Goal: Check status: Check status

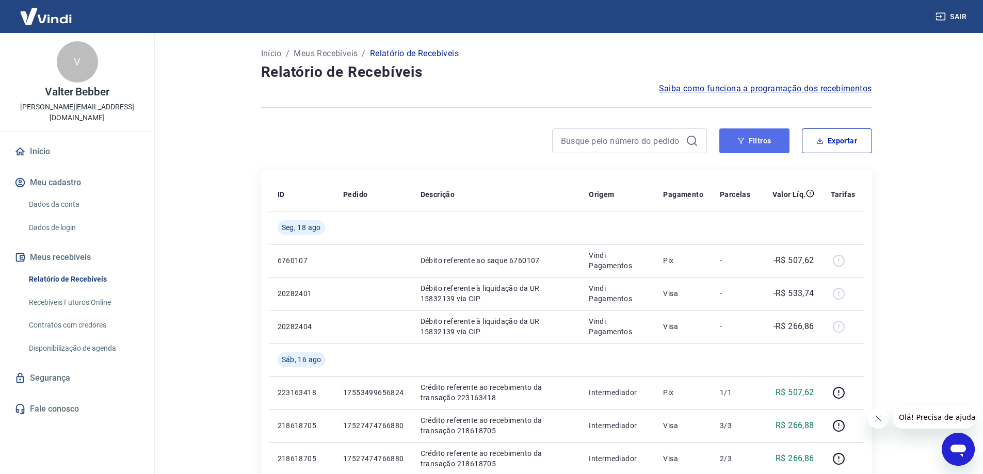
click at [775, 142] on button "Filtros" at bounding box center [754, 140] width 70 height 25
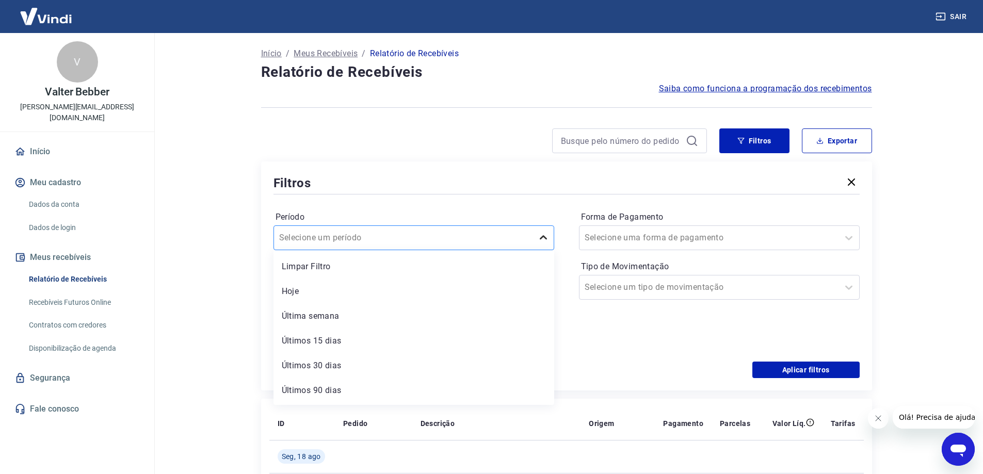
click at [543, 241] on icon at bounding box center [543, 238] width 12 height 12
click at [536, 289] on icon at bounding box center [539, 287] width 12 height 12
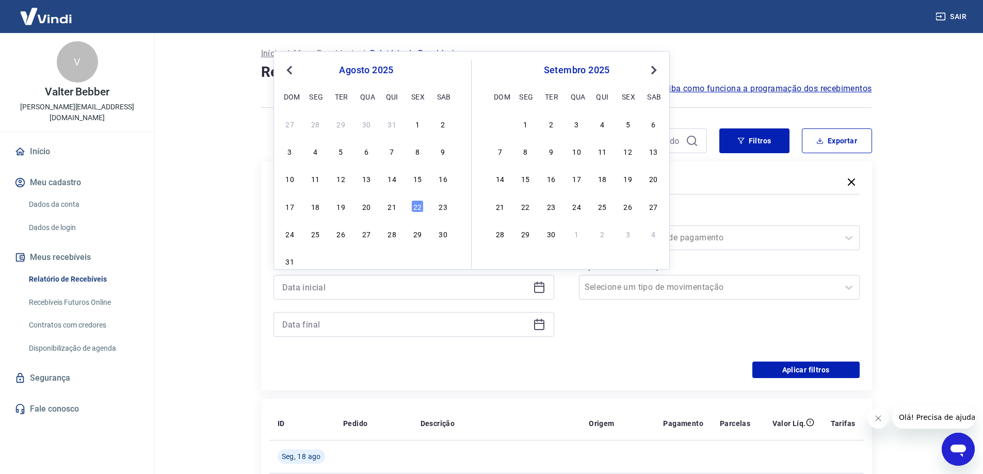
click at [286, 66] on button "Previous Month" at bounding box center [289, 70] width 12 height 12
click at [416, 127] on div "2" at bounding box center [417, 124] width 12 height 12
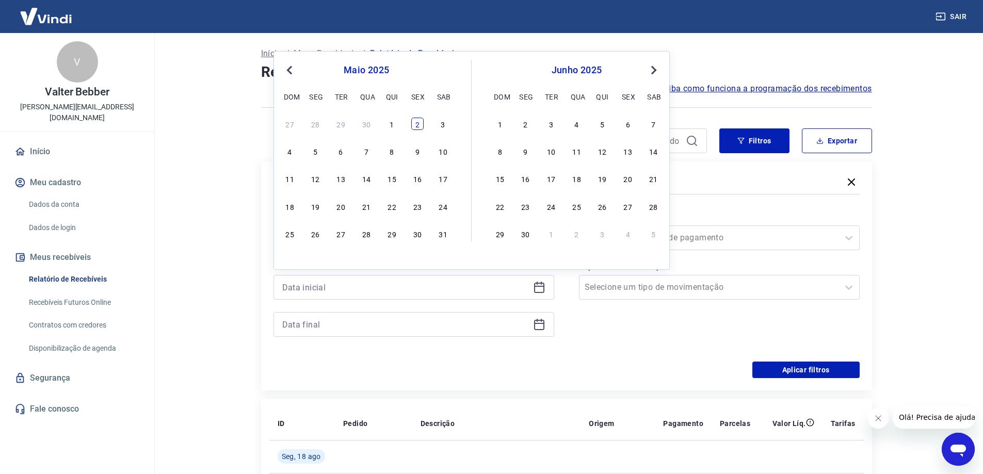
type input "02/05/2025"
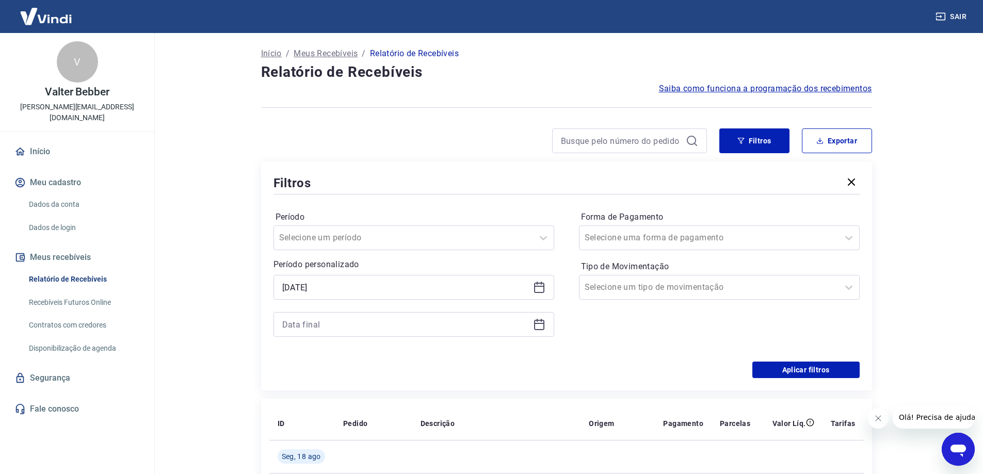
click at [544, 322] on icon at bounding box center [539, 325] width 10 height 10
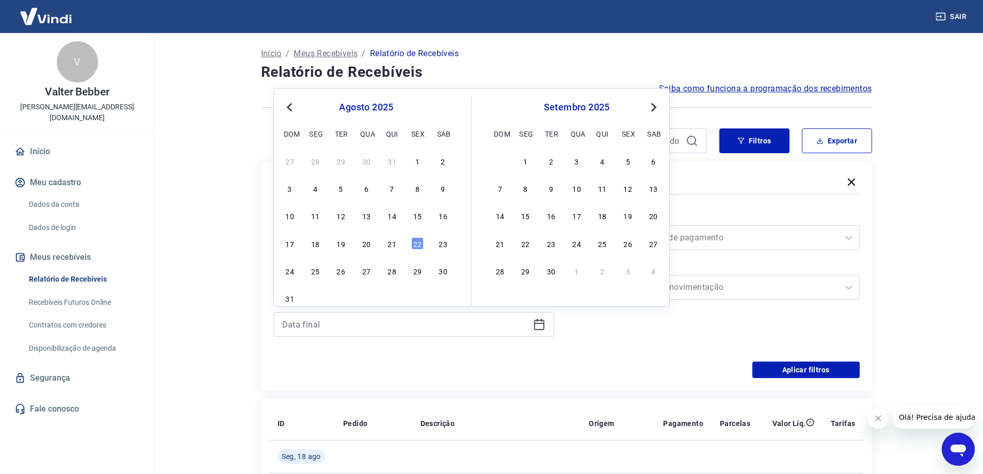
click at [290, 106] on span "Previous Month" at bounding box center [290, 107] width 0 height 12
click at [419, 158] on div "2" at bounding box center [417, 161] width 12 height 12
click at [418, 158] on div "Filtros Exportar Filtros Período Selecione um período Período personalizado Sel…" at bounding box center [566, 259] width 611 height 262
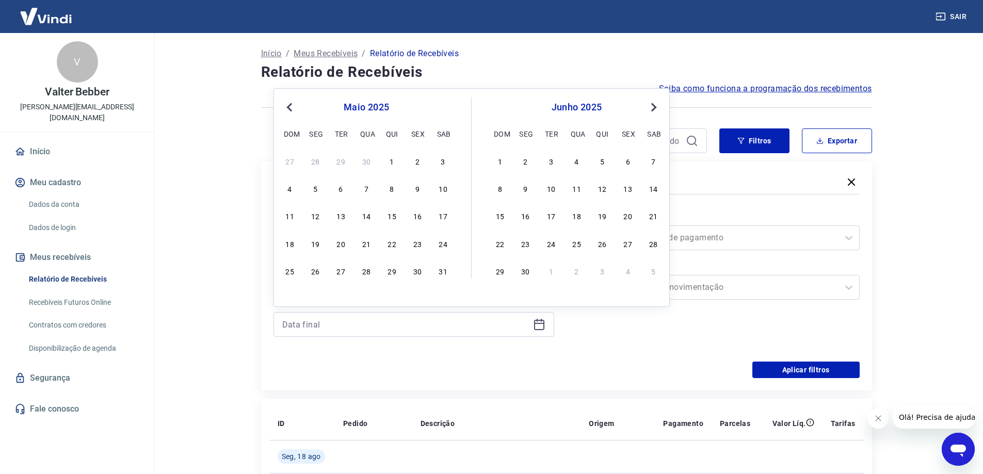
type input "02/05/2025"
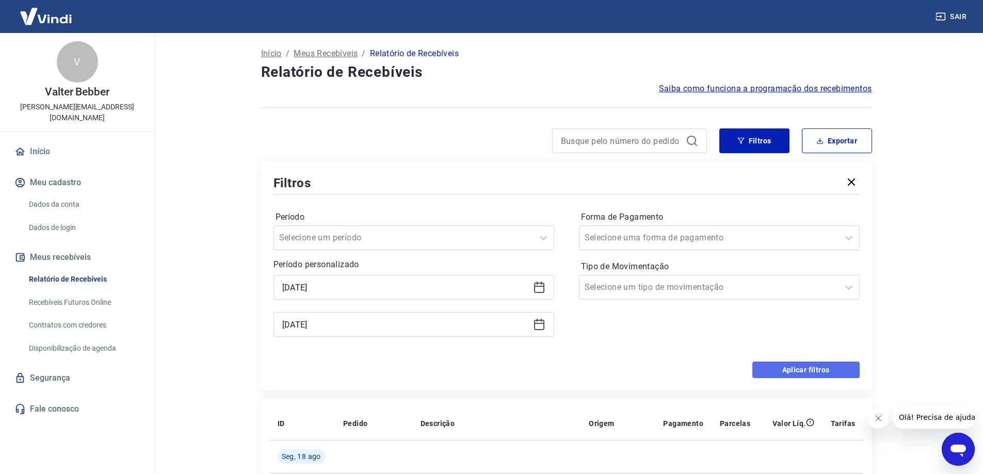
click at [812, 365] on button "Aplicar filtros" at bounding box center [805, 370] width 107 height 17
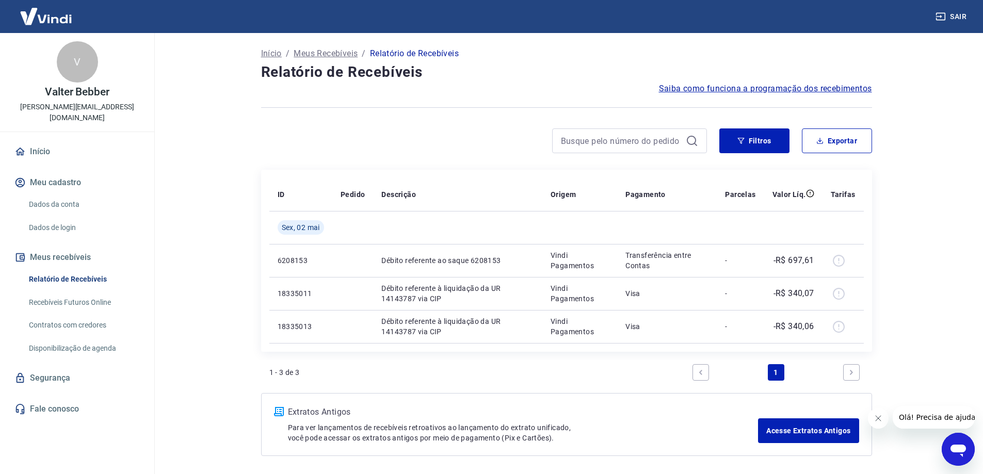
scroll to position [39, 0]
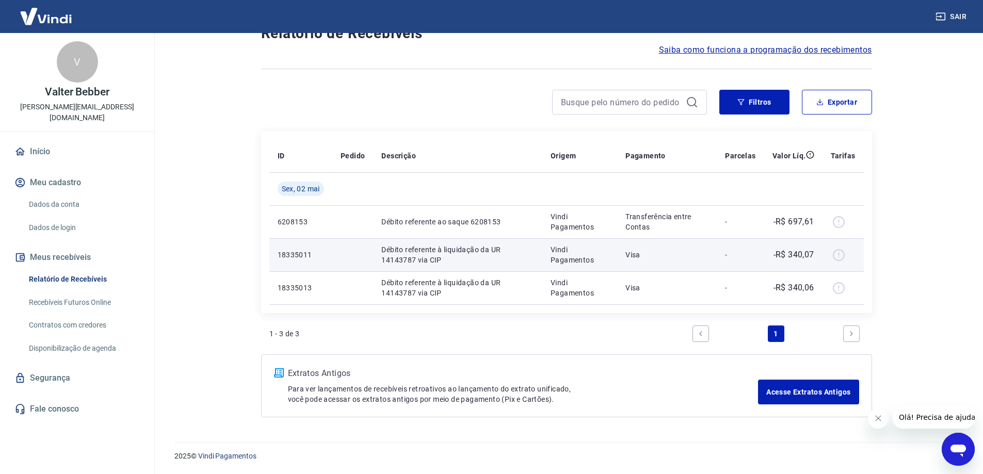
click at [292, 251] on p "18335011" at bounding box center [300, 255] width 46 height 10
click at [377, 258] on td "Débito referente à liquidação da UR 14143787 via CIP" at bounding box center [457, 254] width 169 height 33
click at [439, 256] on p "Débito referente à liquidação da UR 14143787 via CIP" at bounding box center [457, 254] width 153 height 21
click at [554, 249] on p "Vindi Pagamentos" at bounding box center [579, 254] width 58 height 21
click at [640, 253] on p "Visa" at bounding box center [666, 255] width 83 height 10
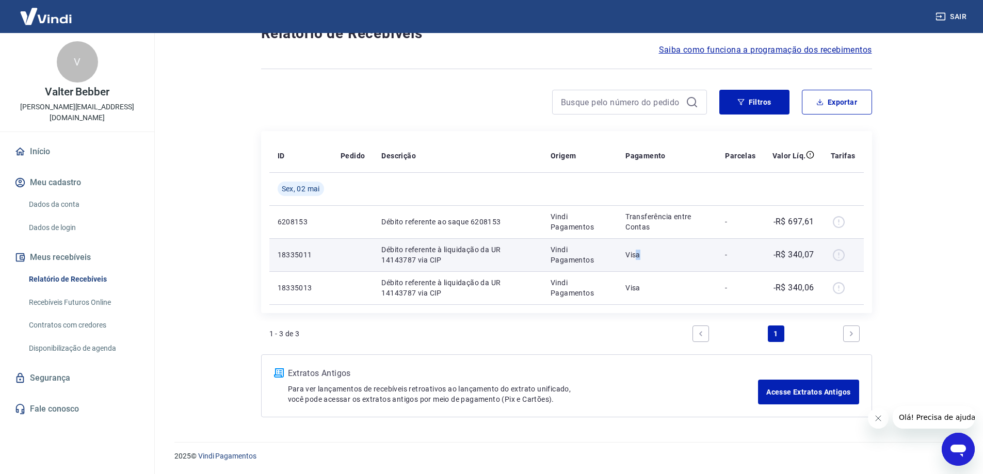
click at [639, 253] on p "Visa" at bounding box center [666, 255] width 83 height 10
click at [788, 248] on td "-R$ 340,07" at bounding box center [793, 254] width 58 height 33
click at [840, 253] on div at bounding box center [842, 255] width 25 height 17
click at [840, 257] on div at bounding box center [842, 255] width 25 height 17
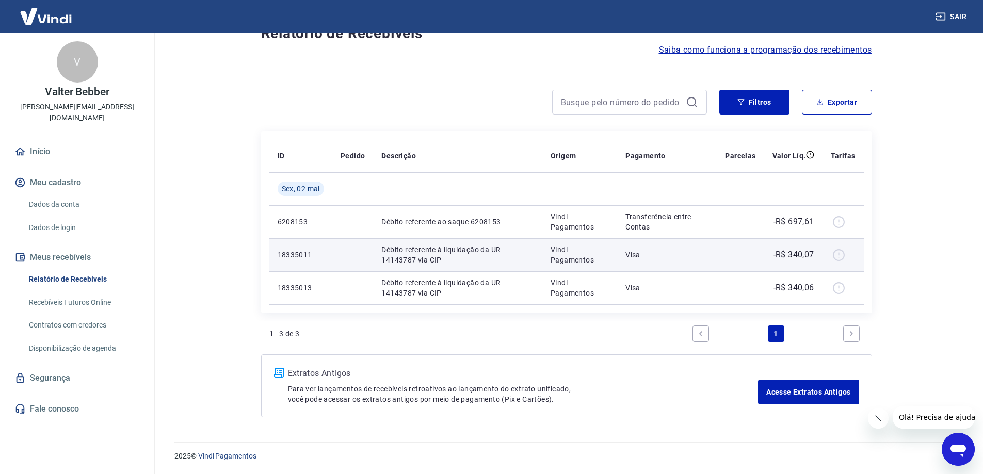
drag, startPoint x: 493, startPoint y: 256, endPoint x: 475, endPoint y: 256, distance: 18.6
click at [492, 256] on p "Débito referente à liquidação da UR 14143787 via CIP" at bounding box center [457, 254] width 153 height 21
click at [395, 256] on p "Débito referente à liquidação da UR 14143787 via CIP" at bounding box center [457, 254] width 153 height 21
drag, startPoint x: 381, startPoint y: 253, endPoint x: 327, endPoint y: 252, distance: 53.6
click at [375, 253] on td "Débito referente à liquidação da UR 14143787 via CIP" at bounding box center [457, 254] width 169 height 33
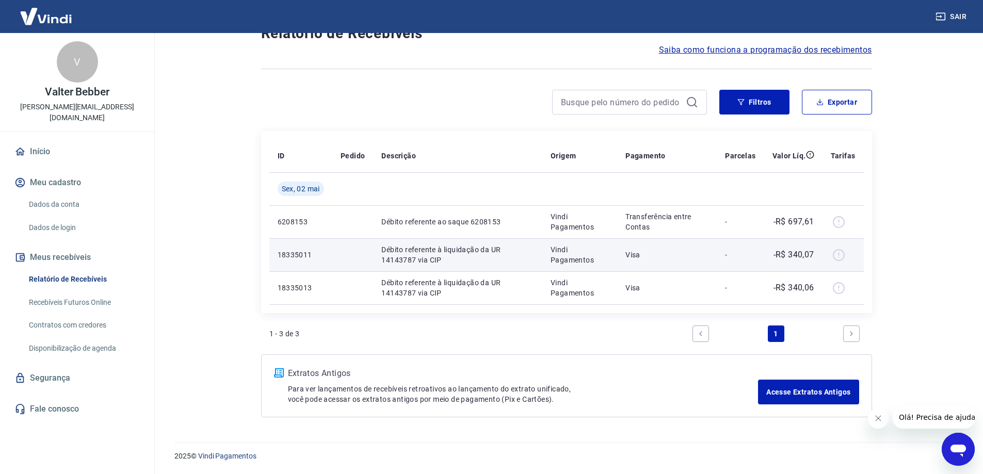
drag, startPoint x: 325, startPoint y: 252, endPoint x: 292, endPoint y: 252, distance: 33.5
click at [317, 252] on td "18335011" at bounding box center [300, 254] width 63 height 33
click at [274, 252] on td "18335011" at bounding box center [300, 254] width 63 height 33
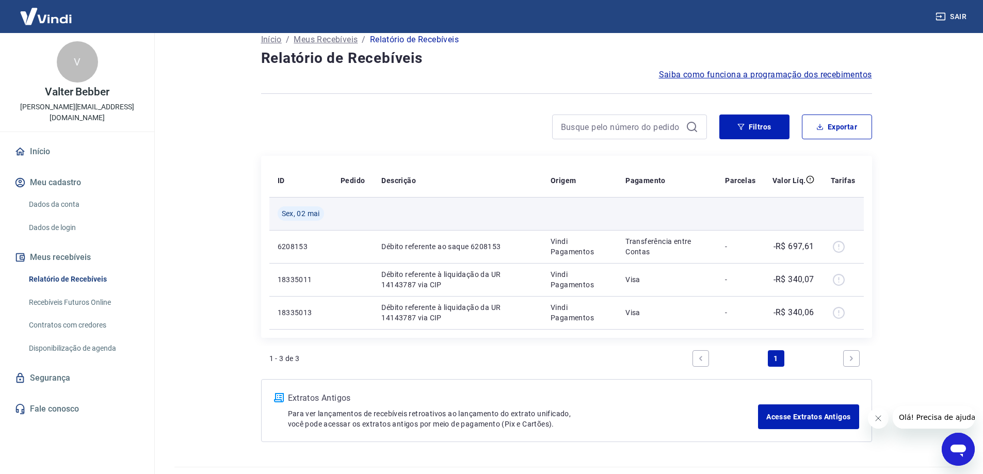
scroll to position [0, 0]
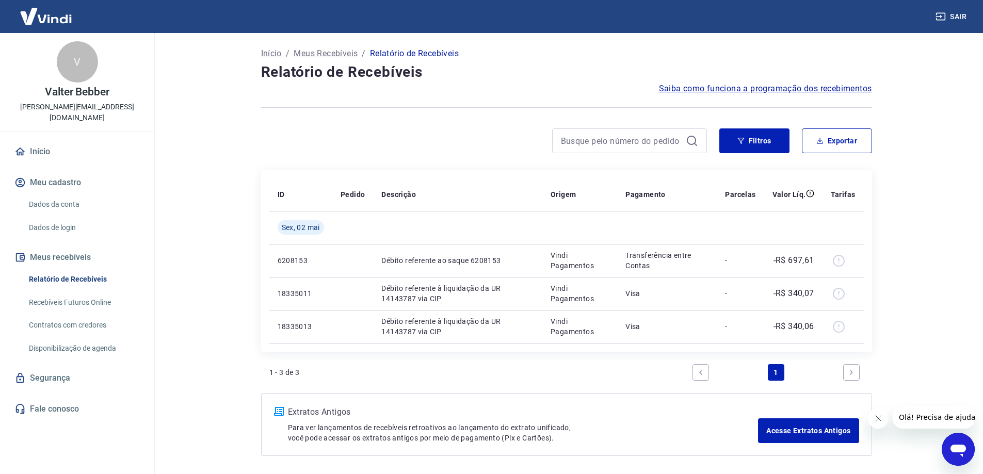
click at [269, 51] on p "Início" at bounding box center [271, 53] width 21 height 12
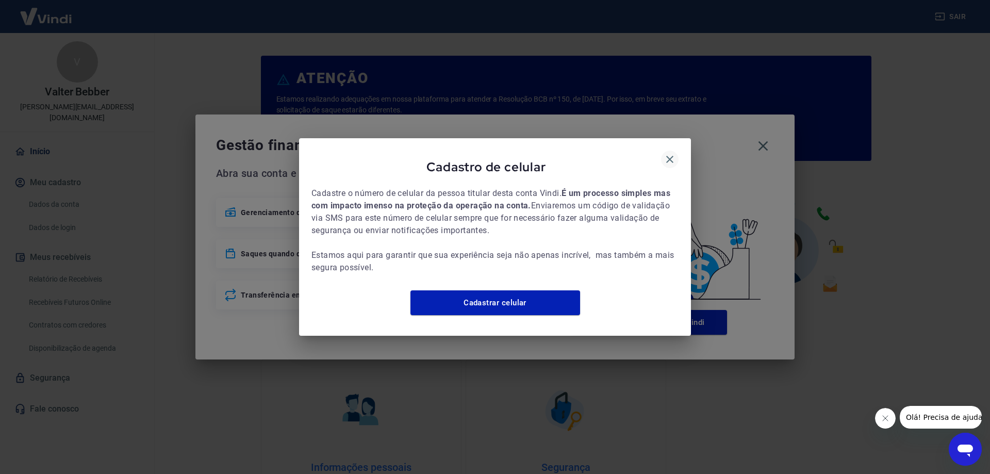
click at [666, 154] on icon "button" at bounding box center [670, 159] width 12 height 12
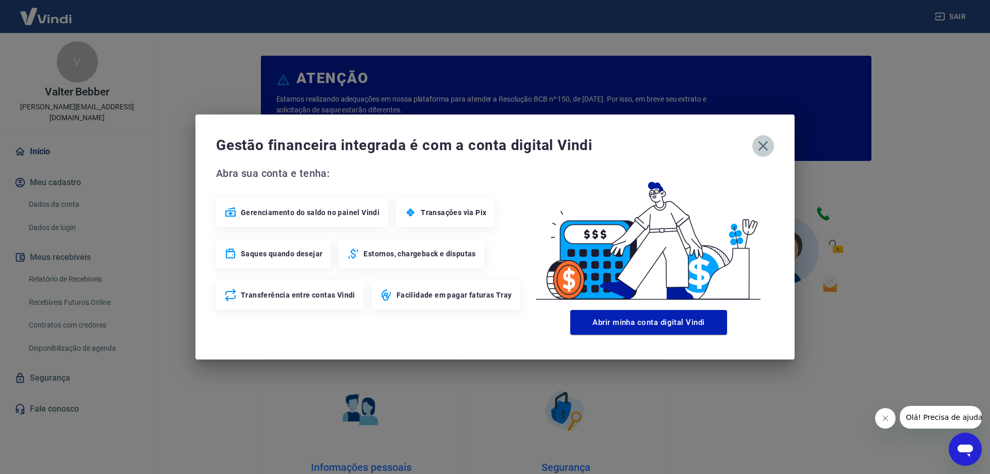
click at [765, 145] on icon "button" at bounding box center [763, 146] width 17 height 17
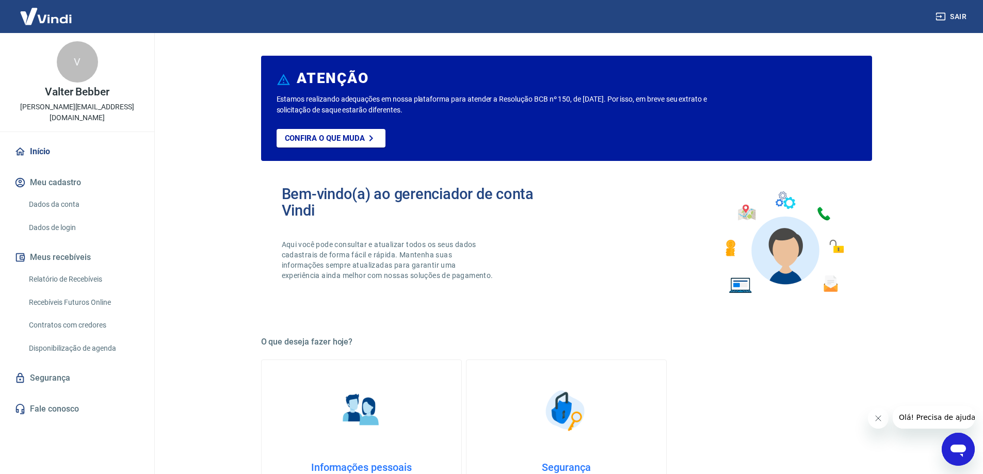
click at [72, 270] on link "Relatório de Recebíveis" at bounding box center [83, 279] width 117 height 21
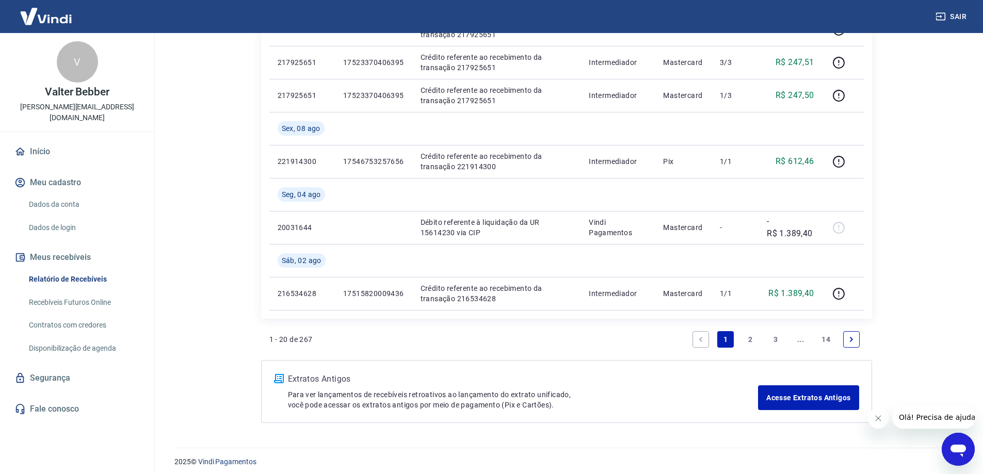
scroll to position [831, 0]
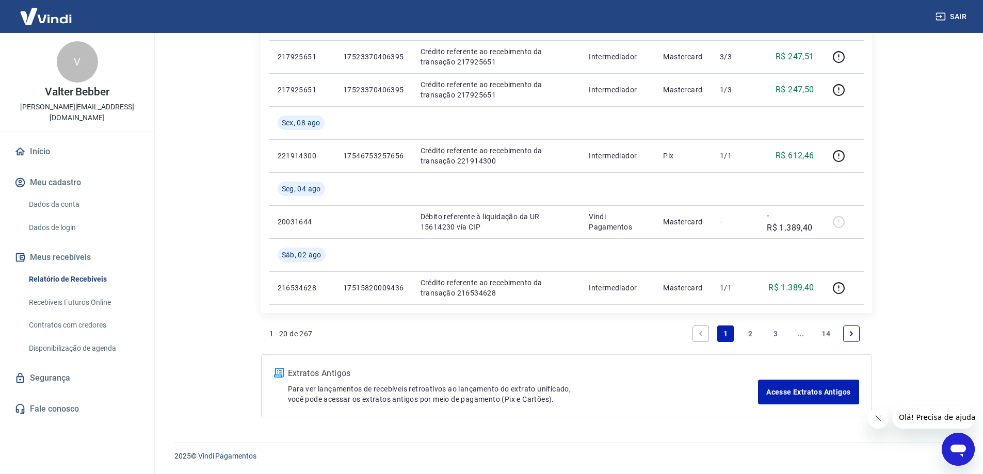
click at [827, 333] on link "14" at bounding box center [825, 333] width 17 height 17
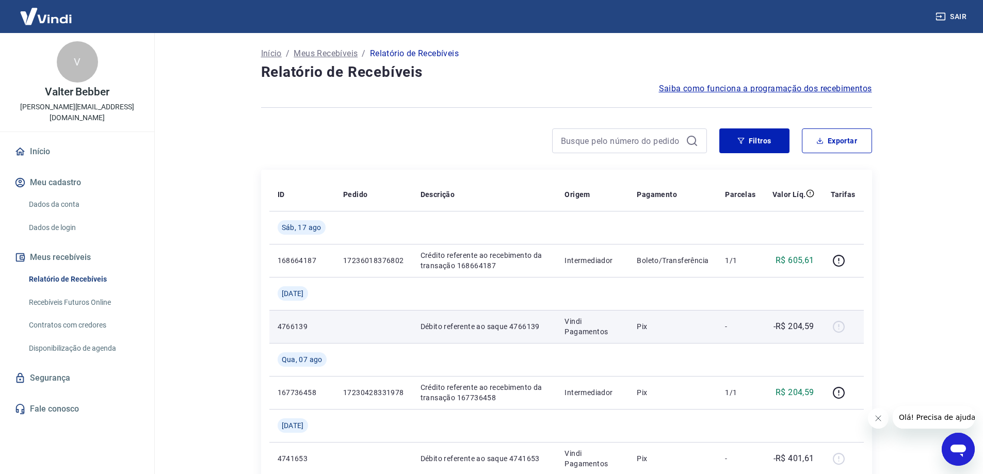
drag, startPoint x: 405, startPoint y: 329, endPoint x: 453, endPoint y: 329, distance: 48.5
click at [407, 329] on td at bounding box center [373, 326] width 77 height 33
drag, startPoint x: 551, startPoint y: 330, endPoint x: 616, endPoint y: 327, distance: 65.0
click at [556, 330] on td "Débito referente ao saque 4766139" at bounding box center [484, 326] width 144 height 33
click at [616, 327] on p "Vindi Pagamentos" at bounding box center [592, 326] width 56 height 21
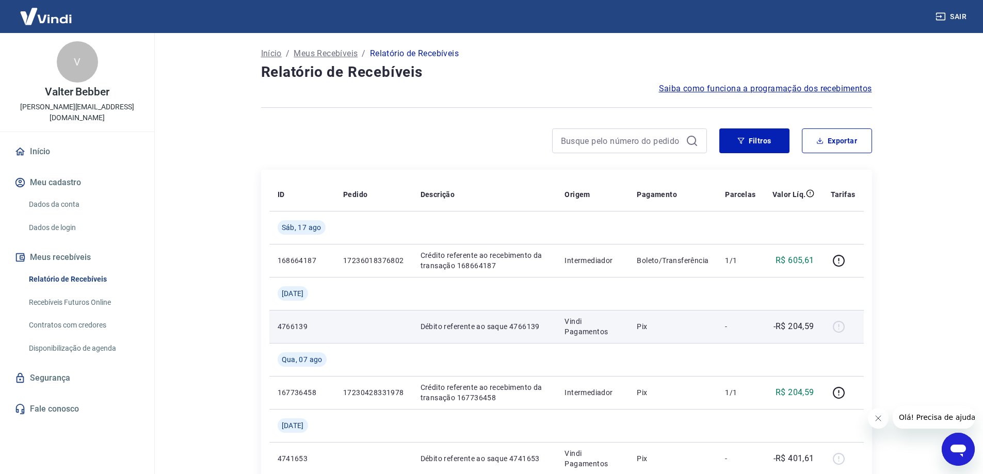
drag, startPoint x: 660, startPoint y: 325, endPoint x: 689, endPoint y: 325, distance: 28.9
click at [665, 325] on p "Pix" at bounding box center [672, 326] width 72 height 10
click at [827, 314] on td at bounding box center [842, 326] width 41 height 33
click at [835, 326] on div at bounding box center [842, 326] width 25 height 17
click at [831, 326] on div at bounding box center [842, 326] width 25 height 17
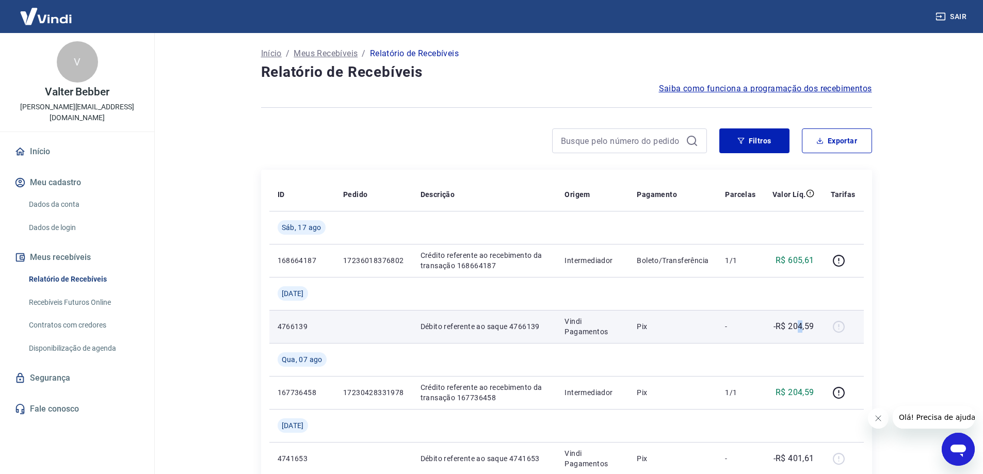
drag, startPoint x: 799, startPoint y: 328, endPoint x: 371, endPoint y: 329, distance: 427.6
click at [785, 329] on p "-R$ 204,59" at bounding box center [793, 326] width 41 height 12
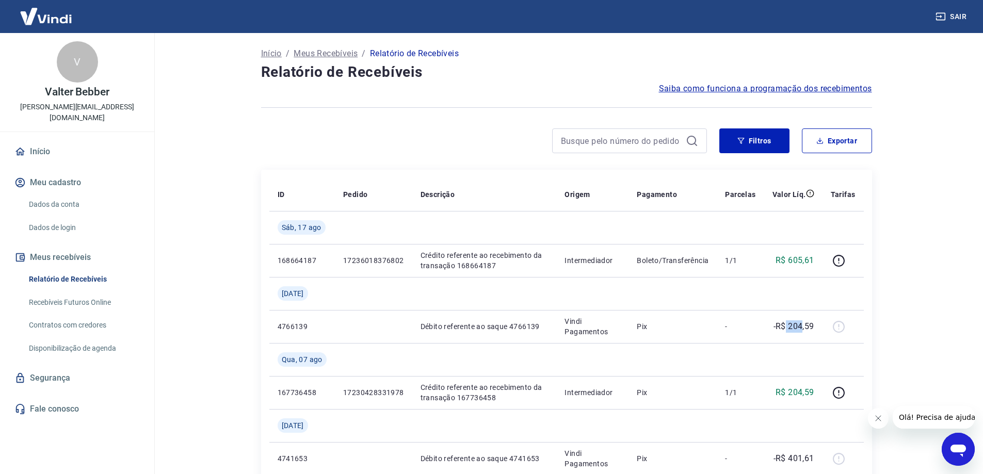
click at [334, 50] on p "Meus Recebíveis" at bounding box center [325, 53] width 64 height 12
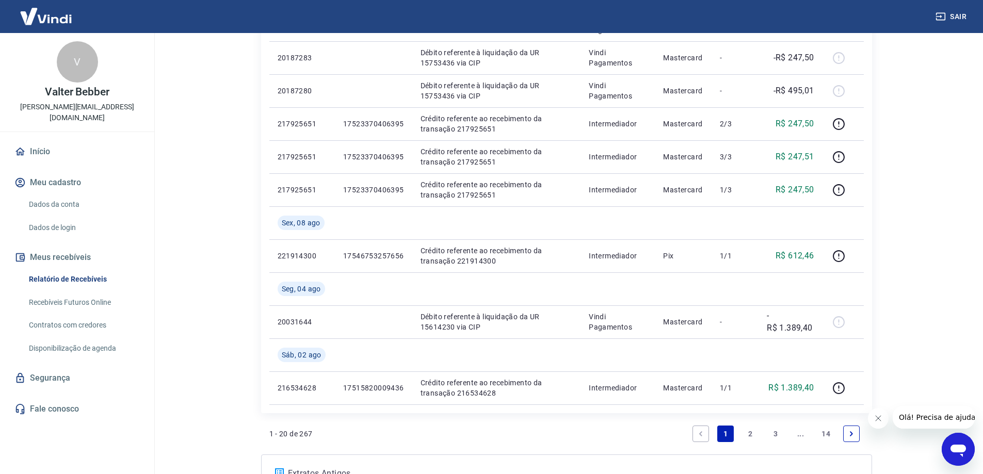
scroll to position [831, 0]
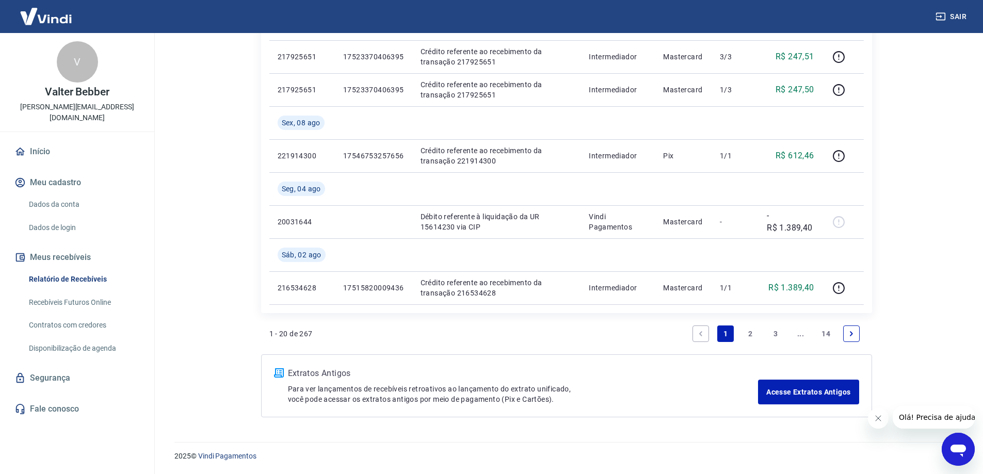
click at [880, 418] on icon "Fechar mensagem da empresa" at bounding box center [877, 418] width 8 height 8
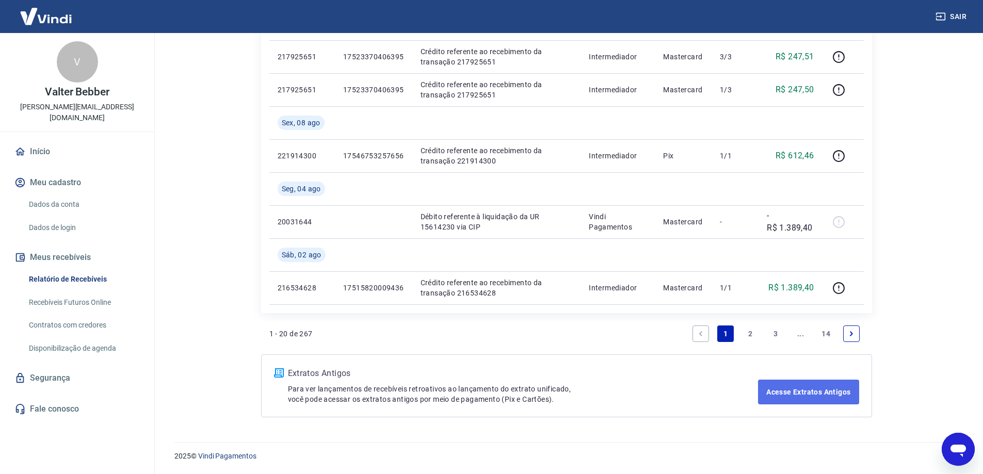
click at [796, 399] on link "Acesse Extratos Antigos" at bounding box center [808, 392] width 101 height 25
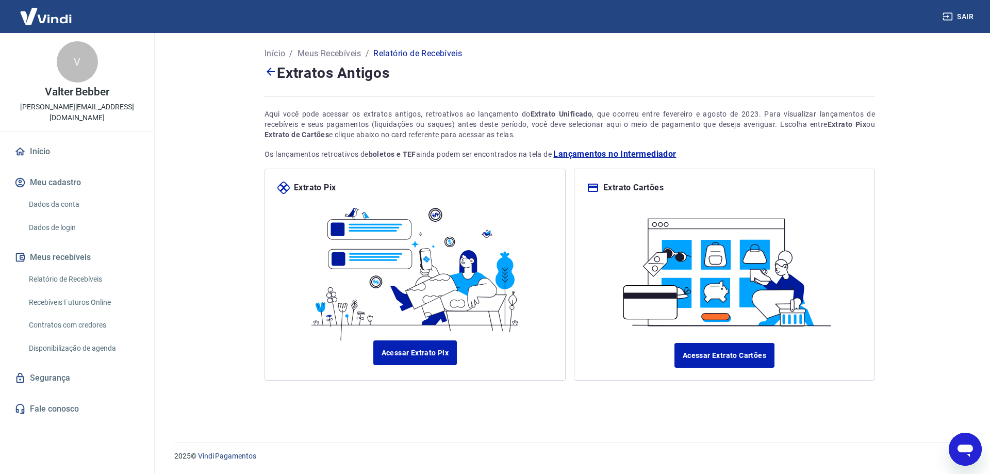
click at [602, 153] on span "Lançamentos no Intermediador" at bounding box center [614, 154] width 123 height 12
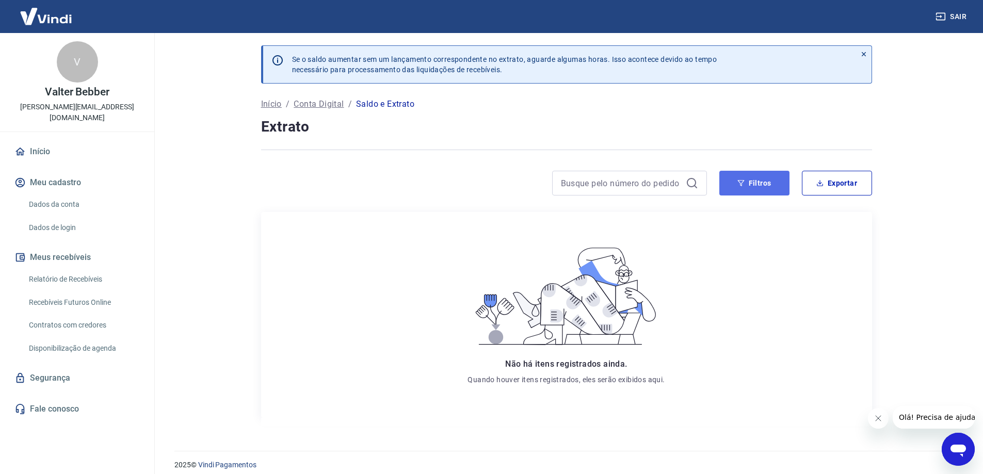
click at [759, 175] on button "Filtros" at bounding box center [754, 183] width 70 height 25
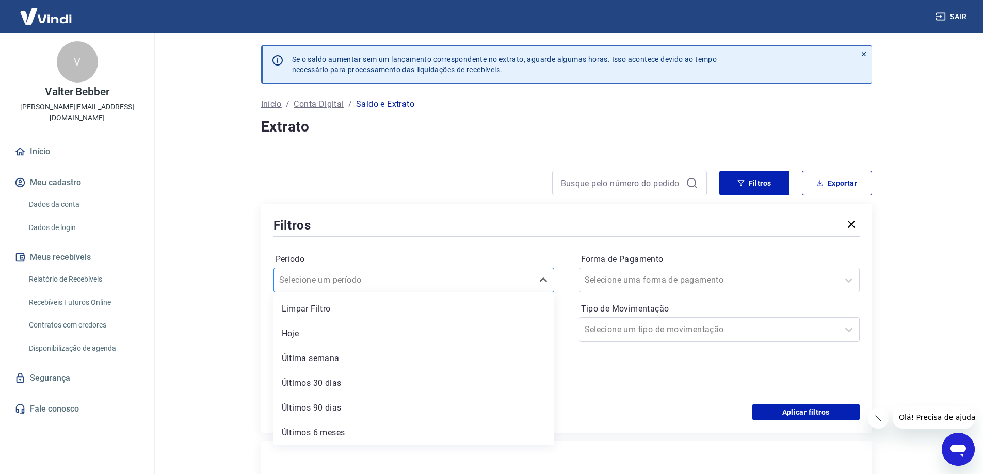
click at [397, 283] on div at bounding box center [403, 280] width 249 height 14
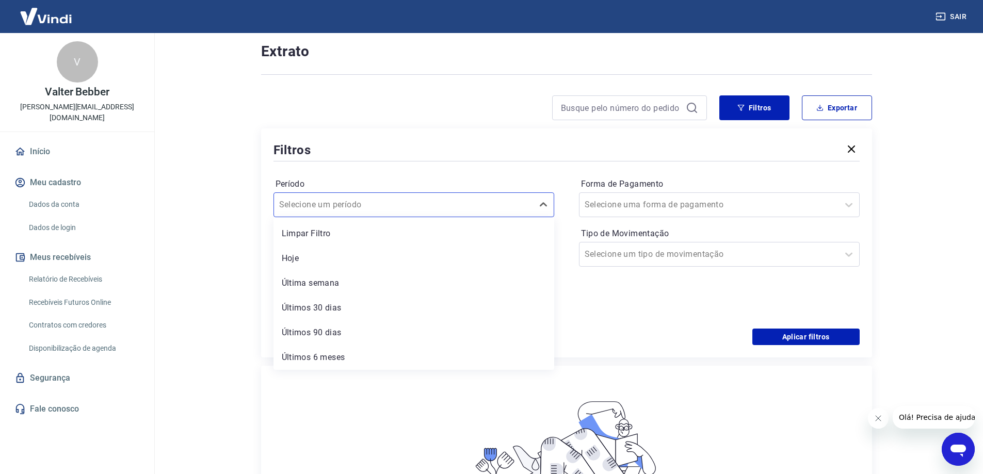
scroll to position [103, 0]
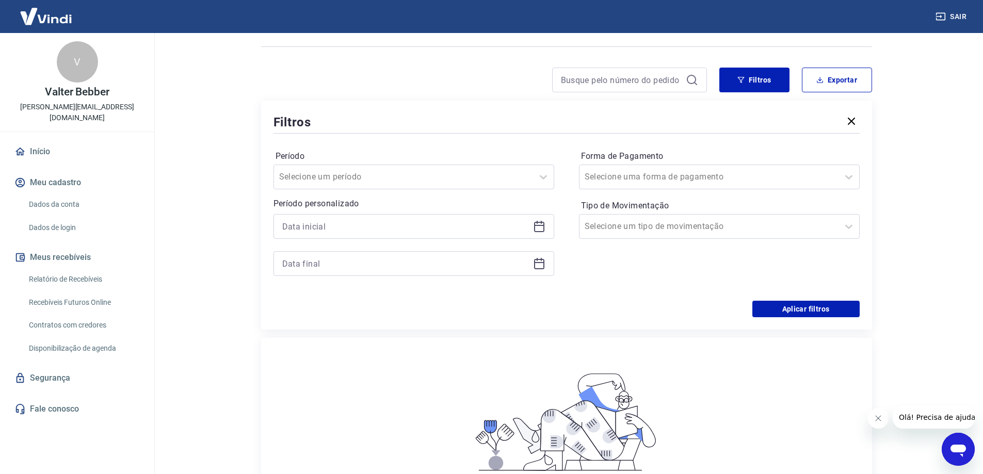
click at [400, 138] on div "Período Selecione um período Período personalizado Forma de Pagamento Selecione…" at bounding box center [566, 218] width 586 height 165
click at [362, 236] on div at bounding box center [413, 226] width 281 height 25
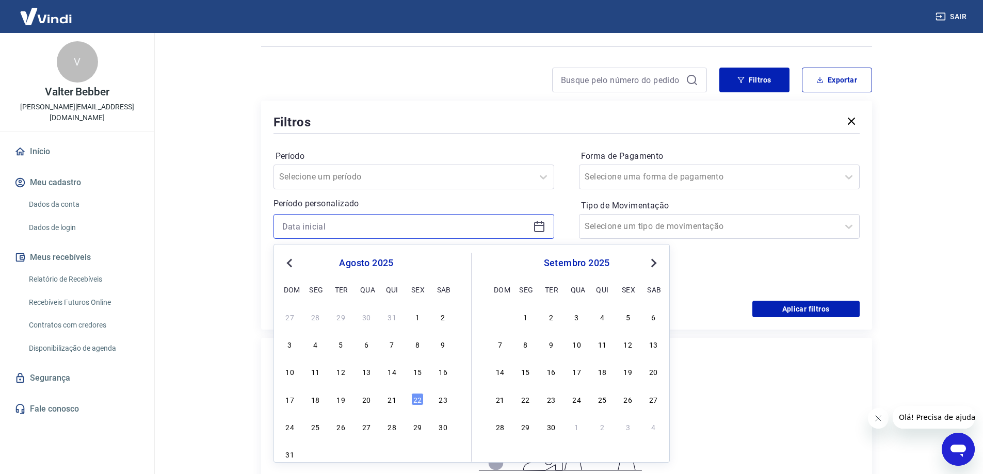
click at [362, 234] on input at bounding box center [405, 226] width 247 height 15
type input "02/05/2025"
click at [701, 267] on div "Forma de Pagamento Selecione uma forma de pagamento Tipo de Movimentação Seleci…" at bounding box center [719, 218] width 281 height 140
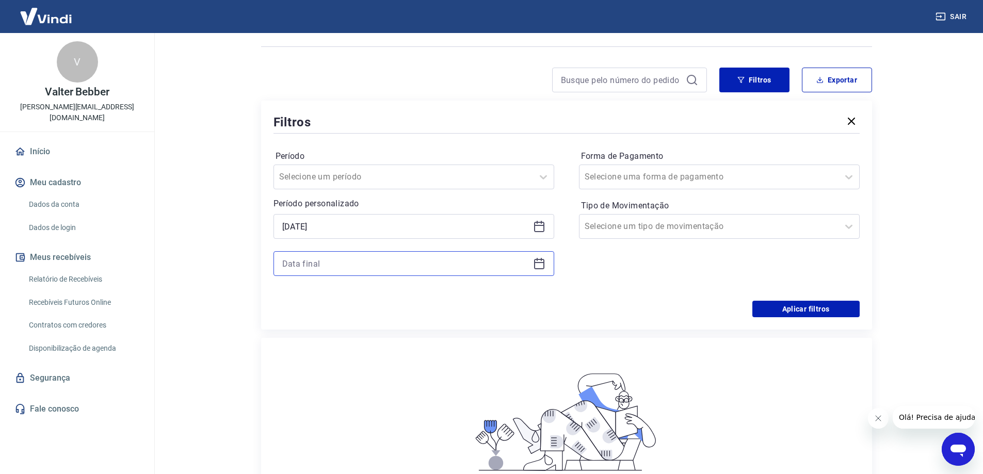
click at [354, 260] on input at bounding box center [405, 263] width 247 height 15
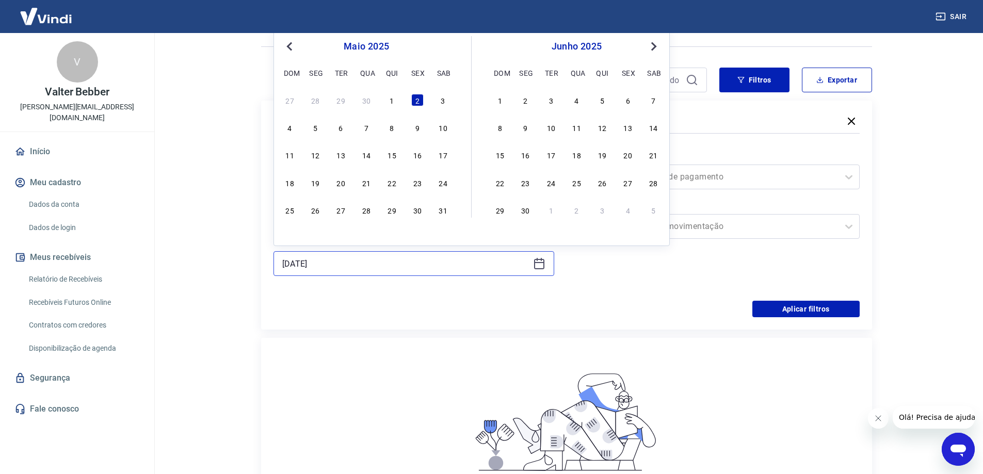
type input "02/05/2025"
click at [815, 305] on button "Aplicar filtros" at bounding box center [805, 309] width 107 height 17
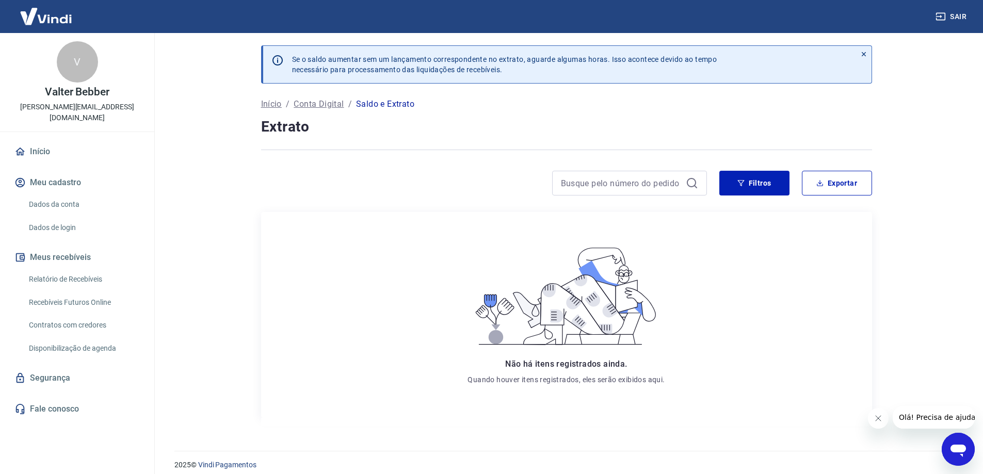
click at [867, 52] on div at bounding box center [863, 64] width 15 height 37
click at [862, 53] on icon at bounding box center [863, 54] width 4 height 4
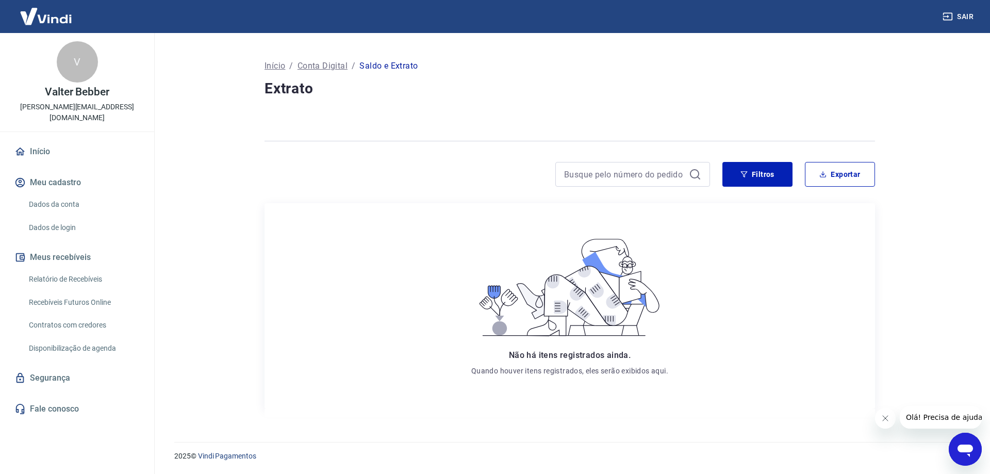
click at [272, 65] on p "Início" at bounding box center [275, 66] width 21 height 12
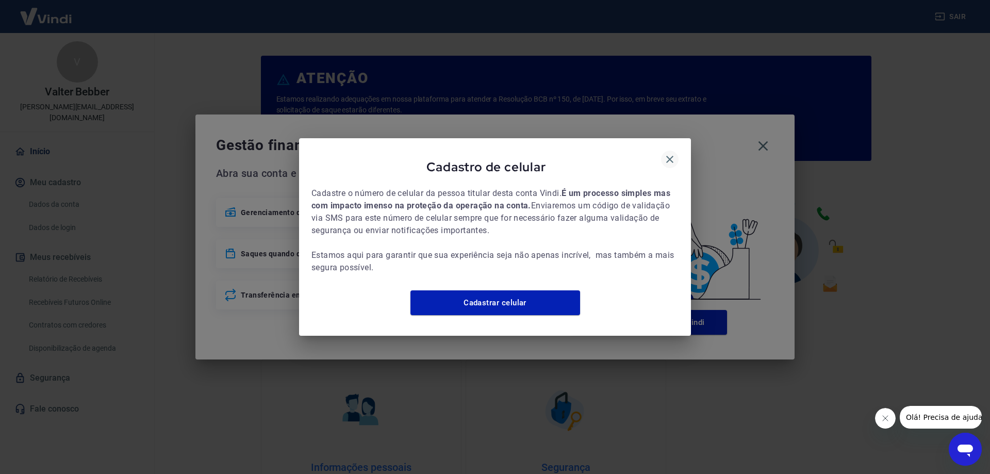
click at [674, 154] on icon "button" at bounding box center [670, 159] width 12 height 12
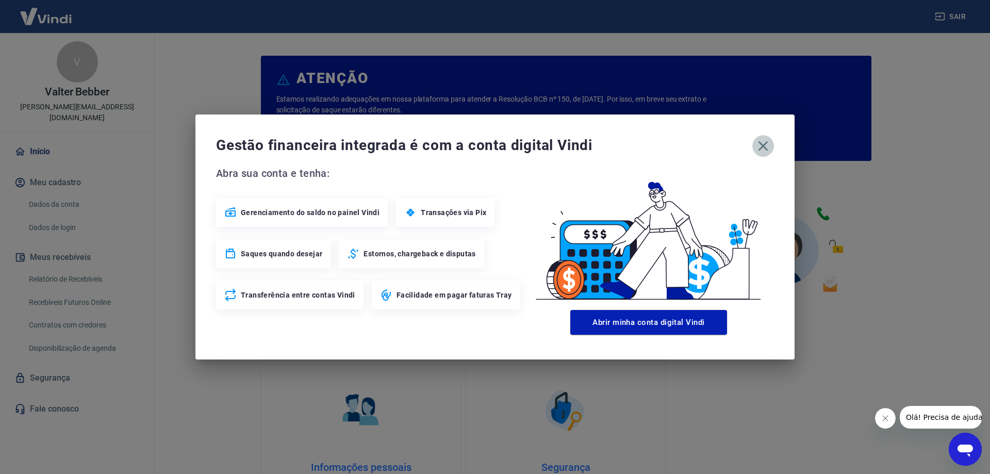
click at [764, 142] on icon "button" at bounding box center [763, 146] width 17 height 17
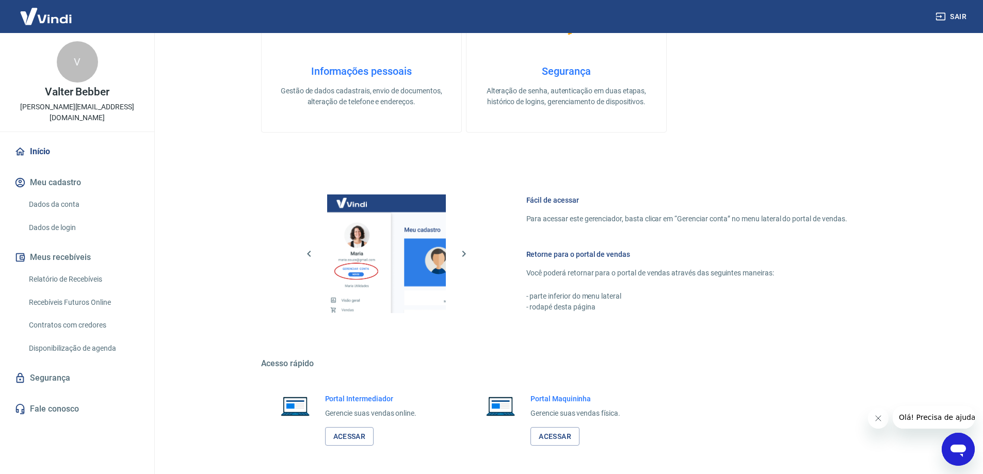
scroll to position [437, 0]
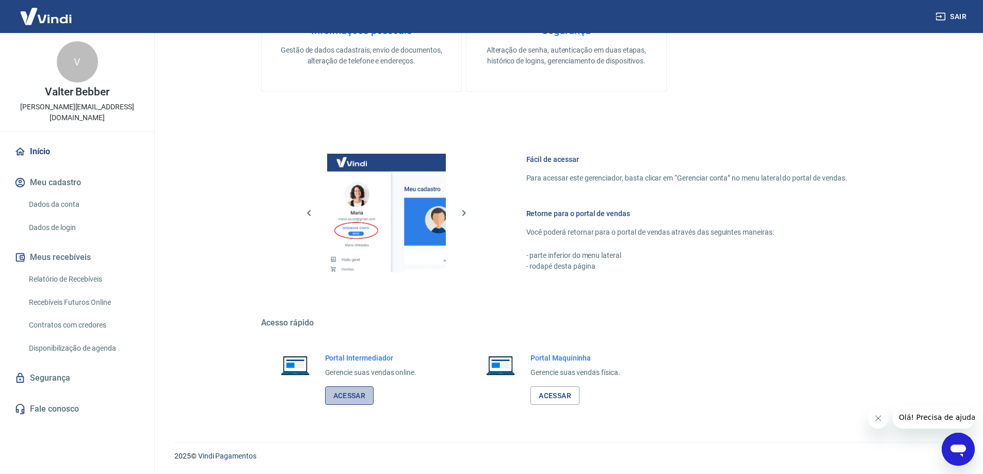
click at [365, 397] on link "Acessar" at bounding box center [349, 395] width 49 height 19
